Goal: Information Seeking & Learning: Learn about a topic

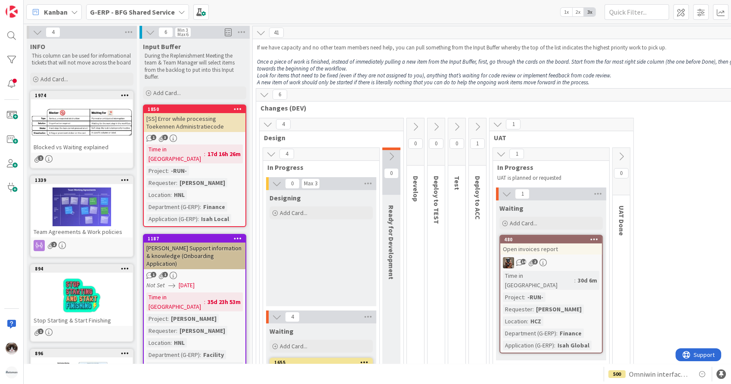
click at [150, 9] on b "G-ERP - BFG Shared Service" at bounding box center [132, 12] width 85 height 9
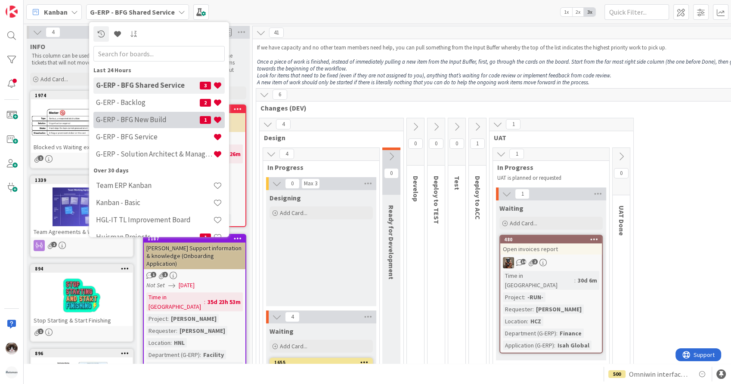
click at [135, 118] on h4 "G-ERP - BFG New Build" at bounding box center [148, 120] width 104 height 9
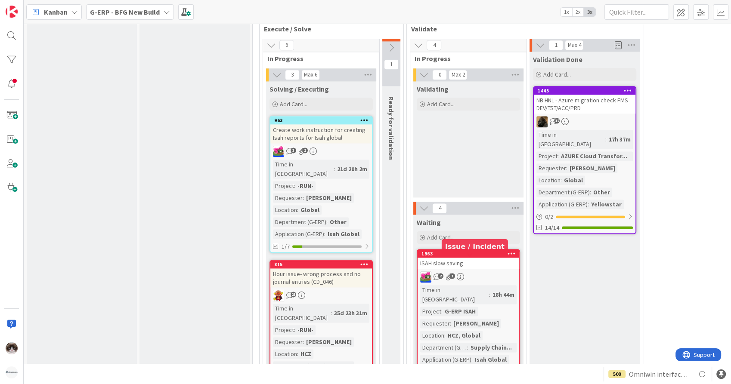
scroll to position [1148, 0]
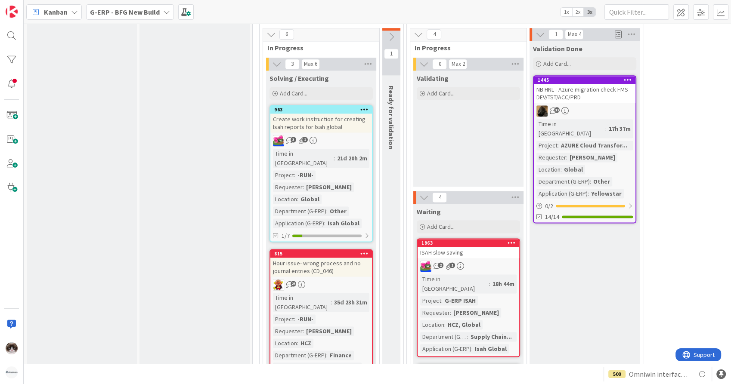
click at [511, 275] on div "Time in Column : 18h 44m Project : G-ERP ISAH Requester : [PERSON_NAME] Locatio…" at bounding box center [468, 314] width 96 height 79
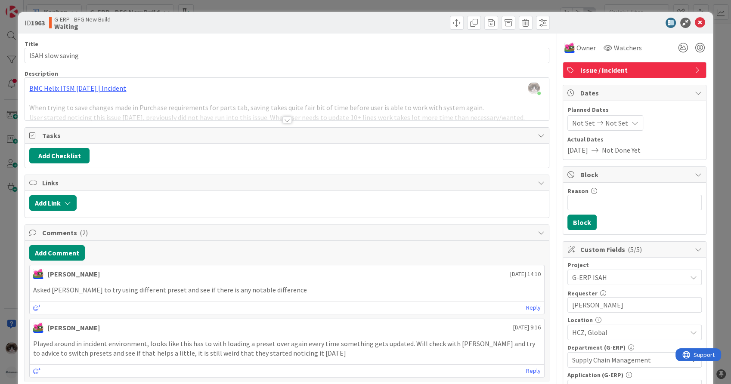
click at [282, 121] on div at bounding box center [286, 120] width 9 height 7
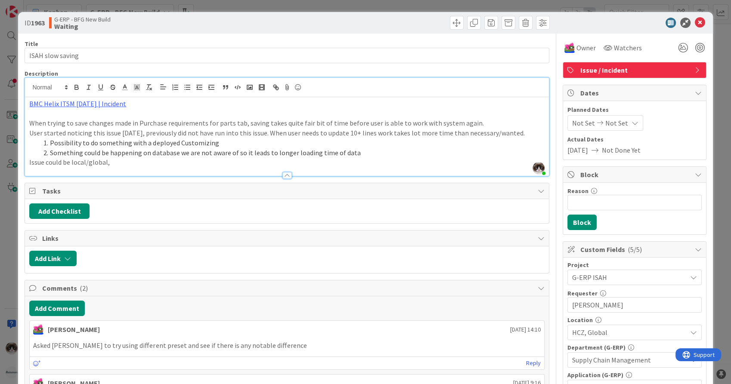
click at [282, 172] on div at bounding box center [286, 175] width 9 height 7
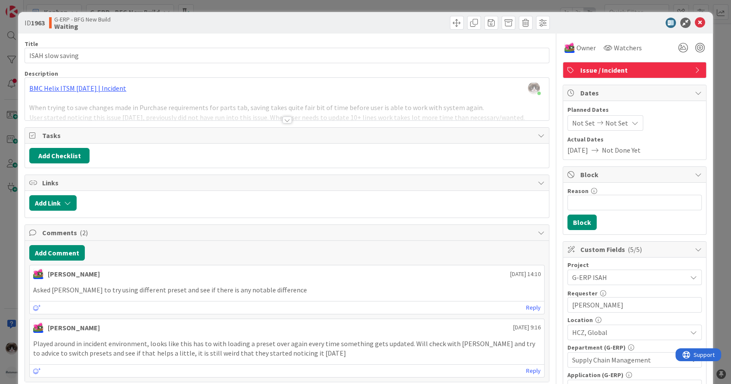
click at [278, 121] on div at bounding box center [287, 116] width 524 height 9
click at [284, 120] on div at bounding box center [286, 120] width 9 height 7
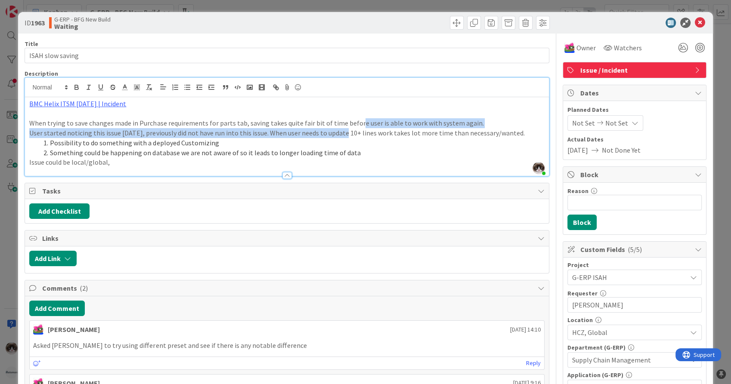
drag, startPoint x: 351, startPoint y: 124, endPoint x: 340, endPoint y: 135, distance: 15.2
click at [340, 135] on div "BMC Helix ITSM [DATE] | Incident When trying to save changes made in Purchase r…" at bounding box center [287, 136] width 524 height 79
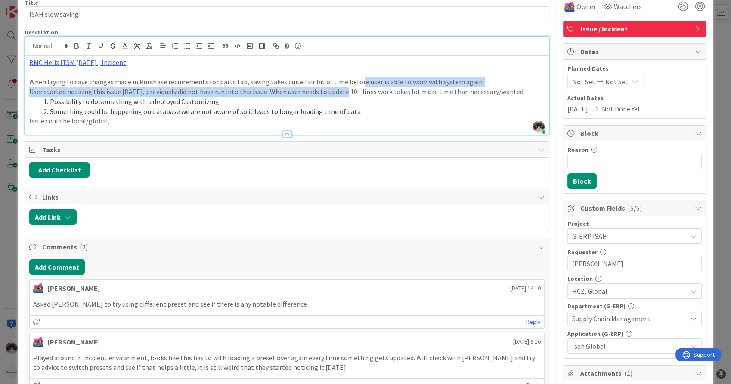
scroll to position [191, 0]
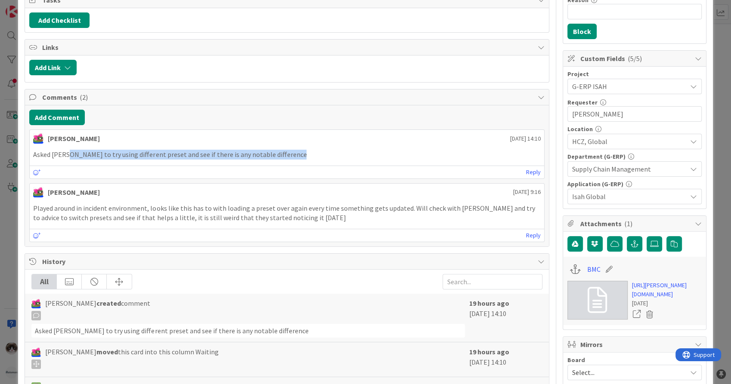
drag, startPoint x: 69, startPoint y: 154, endPoint x: 247, endPoint y: 177, distance: 179.8
click at [247, 177] on div "[PERSON_NAME] [DATE] 14:10 Asked [PERSON_NAME] to try using different preset an…" at bounding box center [286, 155] width 515 height 50
drag, startPoint x: 247, startPoint y: 177, endPoint x: 252, endPoint y: 206, distance: 29.7
click at [252, 206] on p "Played around in incident environment, looks like this has to with loading a pr…" at bounding box center [286, 213] width 507 height 19
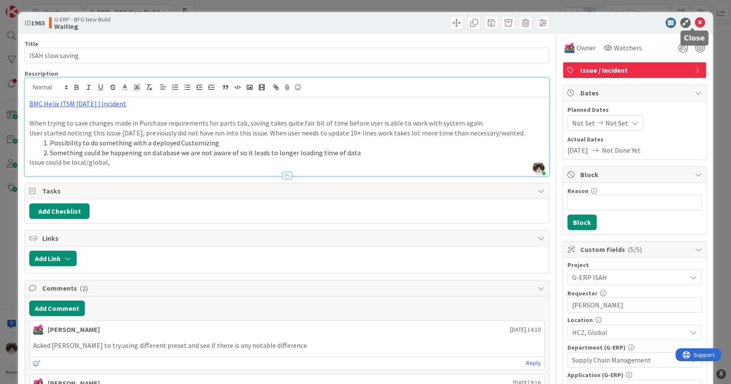
click at [695, 19] on icon at bounding box center [700, 23] width 10 height 10
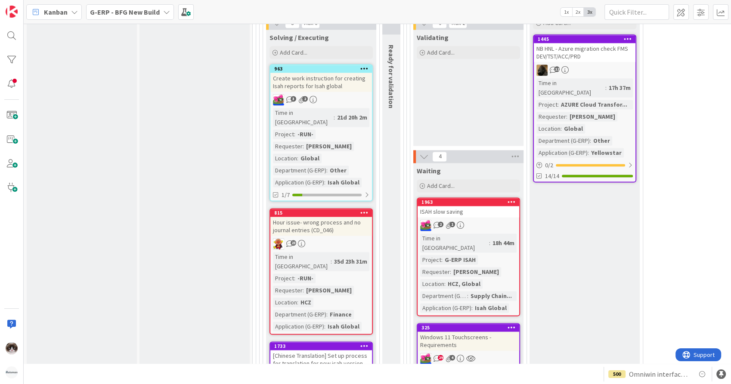
scroll to position [1196, 0]
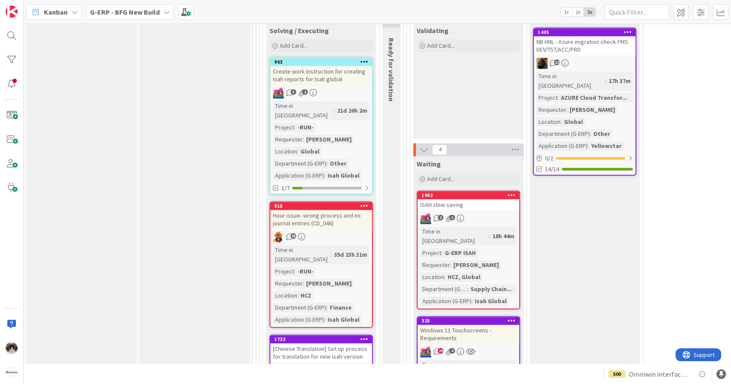
click at [360, 232] on div "23" at bounding box center [321, 237] width 102 height 11
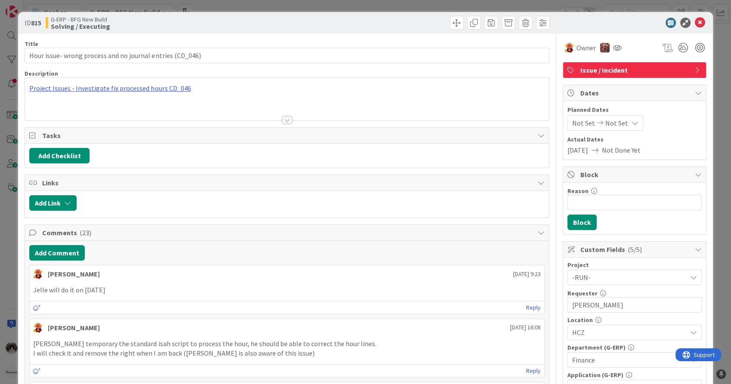
click at [286, 123] on div at bounding box center [286, 120] width 9 height 7
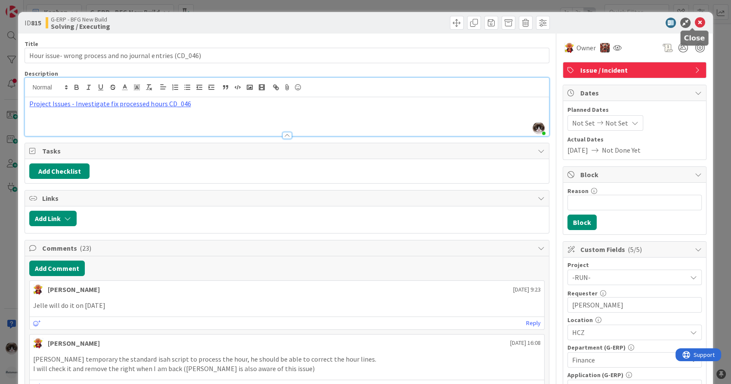
click at [697, 21] on icon at bounding box center [700, 23] width 10 height 10
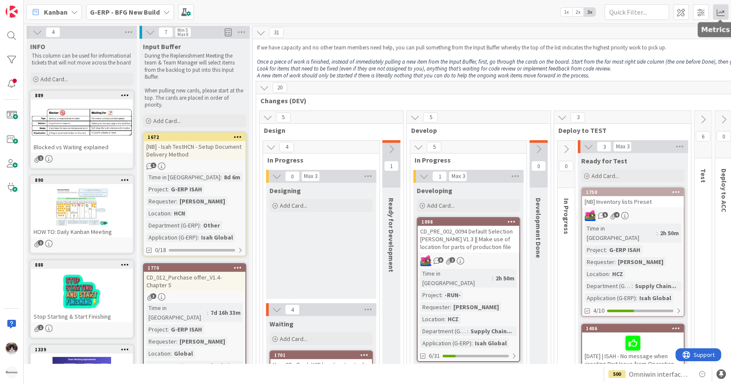
click at [721, 10] on span at bounding box center [720, 11] width 15 height 15
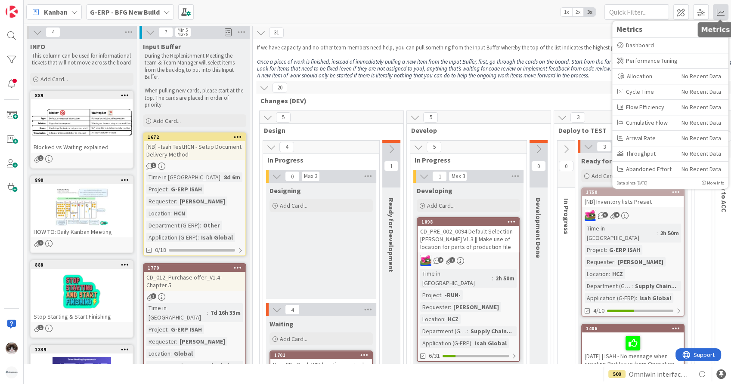
click at [721, 10] on span at bounding box center [720, 11] width 15 height 15
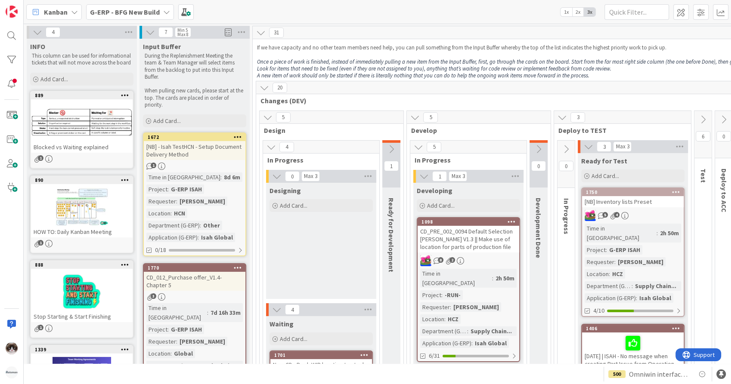
click at [127, 11] on b "G-ERP - BFG New Build" at bounding box center [125, 12] width 70 height 9
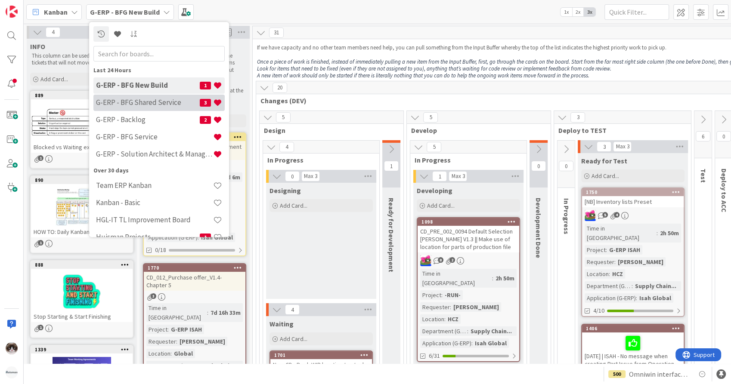
click at [132, 104] on h4 "G-ERP - BFG Shared Service" at bounding box center [148, 103] width 104 height 9
